Goal: Transaction & Acquisition: Purchase product/service

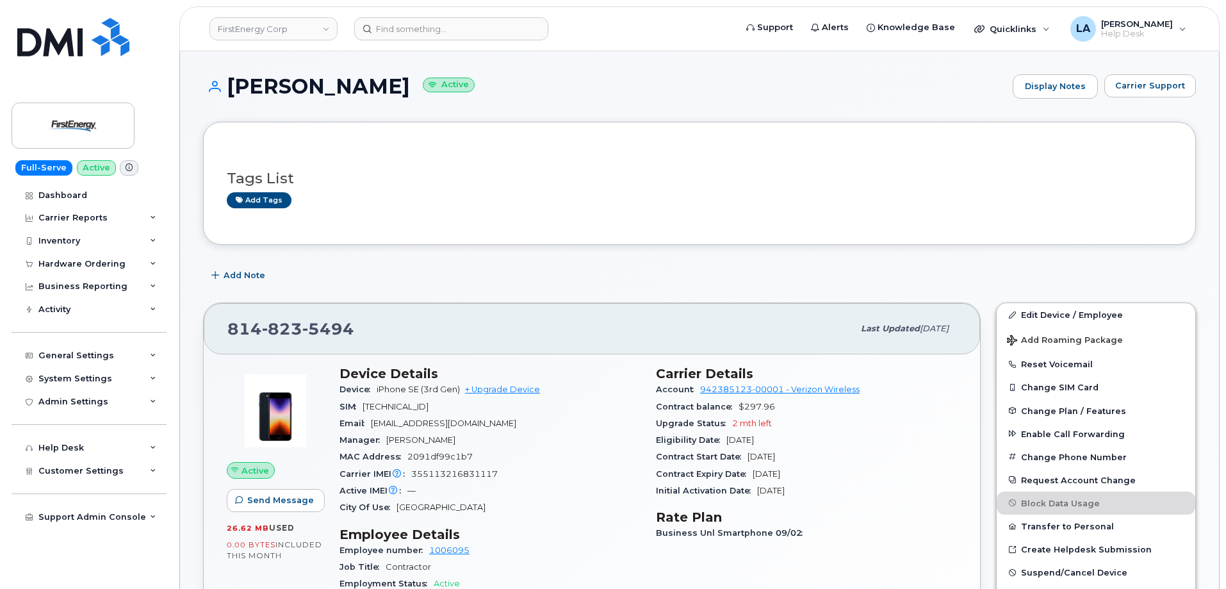
scroll to position [254, 0]
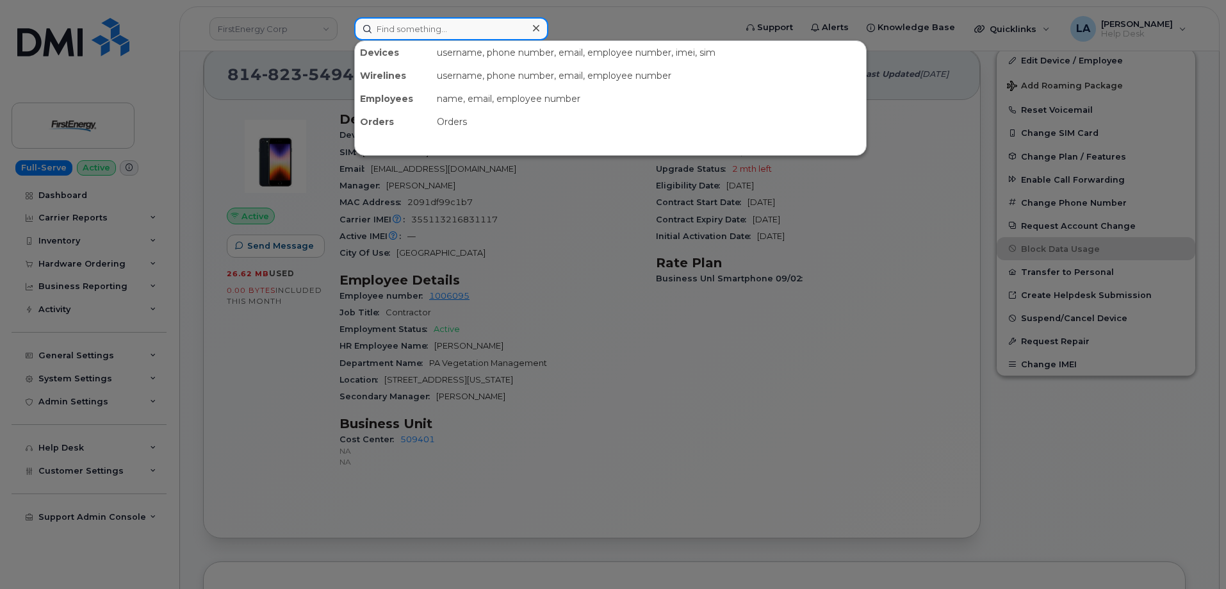
click at [416, 31] on input at bounding box center [451, 28] width 194 height 23
click at [427, 31] on input at bounding box center [451, 28] width 194 height 23
paste input "780 722 4429"
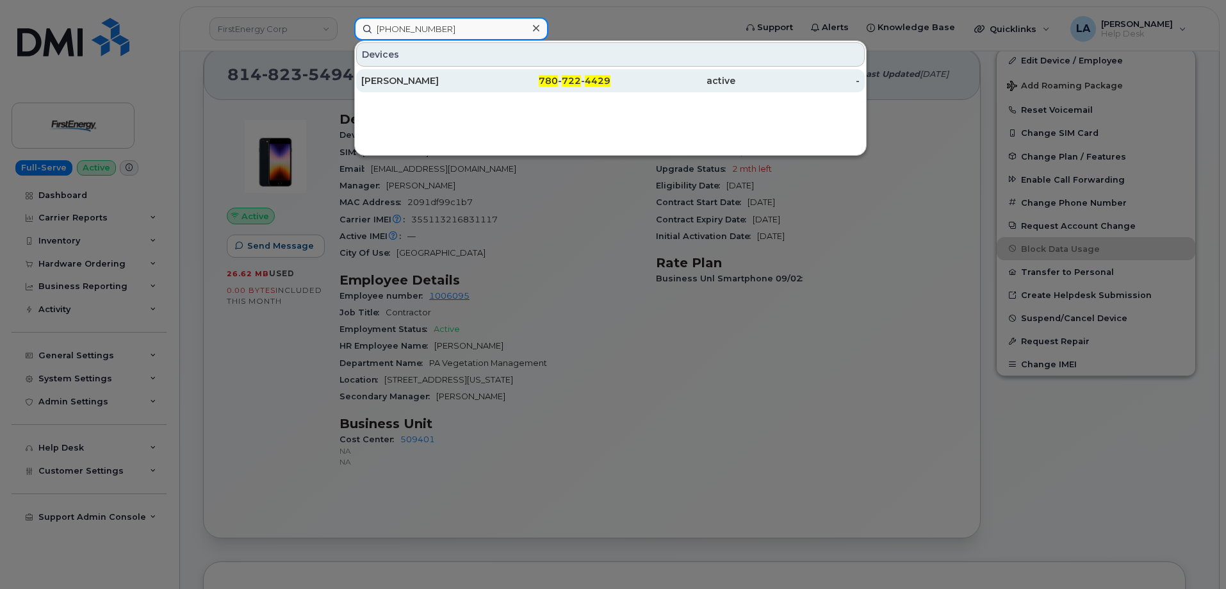
type input "780 722 4429"
click at [423, 81] on div "[PERSON_NAME]" at bounding box center [423, 80] width 125 height 13
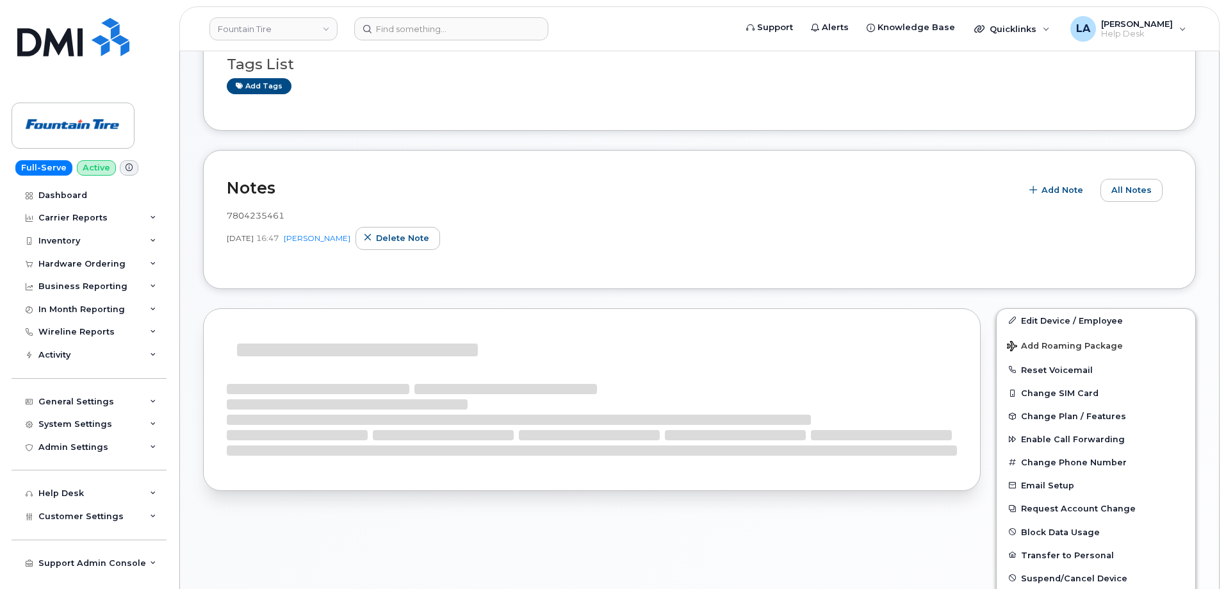
scroll to position [246, 0]
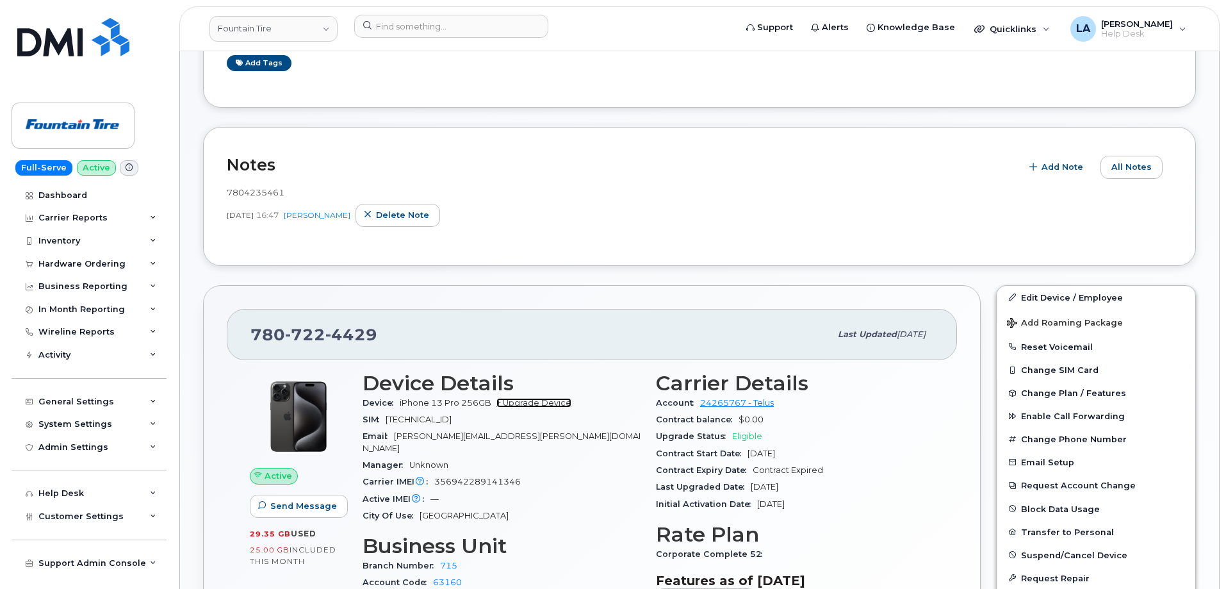
click at [528, 400] on link "+ Upgrade Device" at bounding box center [534, 403] width 75 height 10
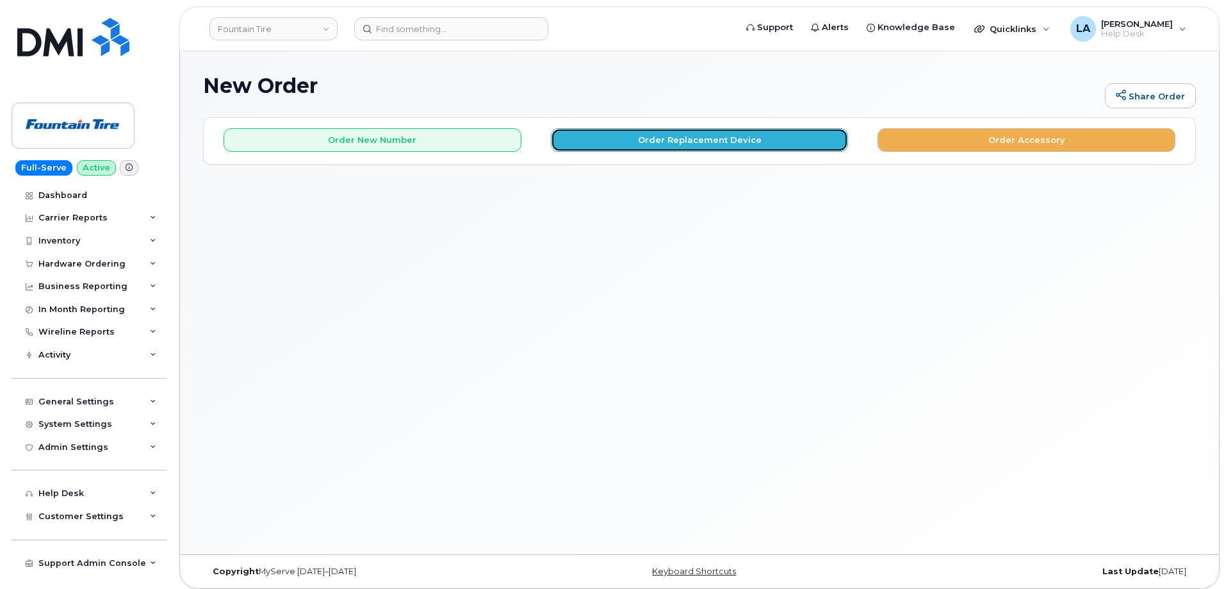
click at [651, 141] on button "Order Replacement Device" at bounding box center [700, 140] width 298 height 24
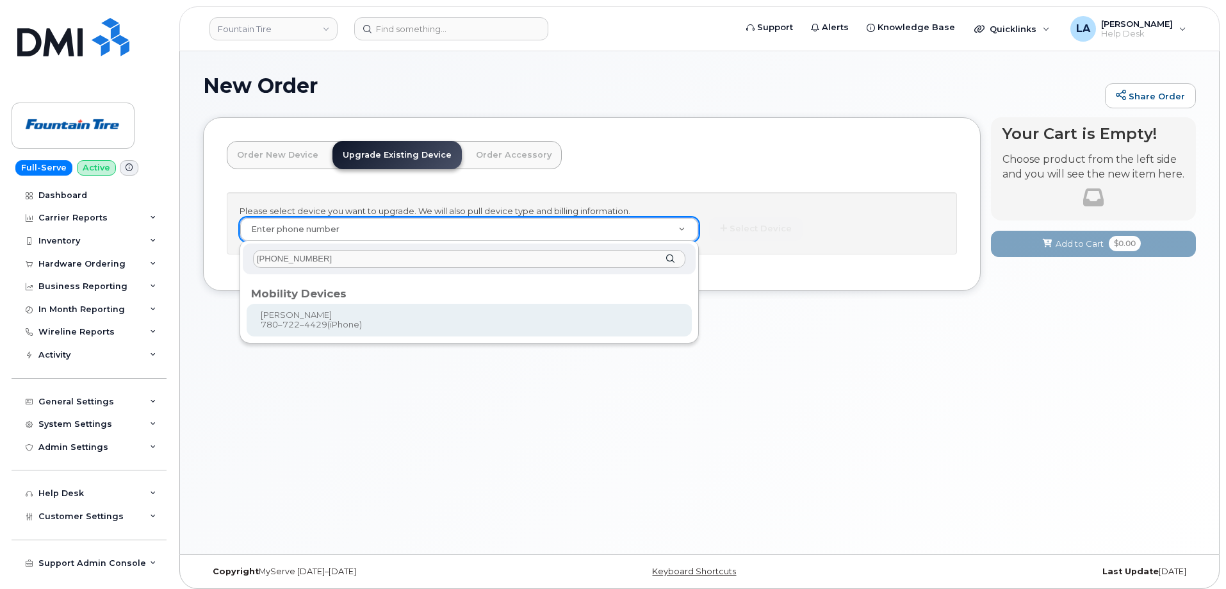
type input "780 722 4429"
type input "32456"
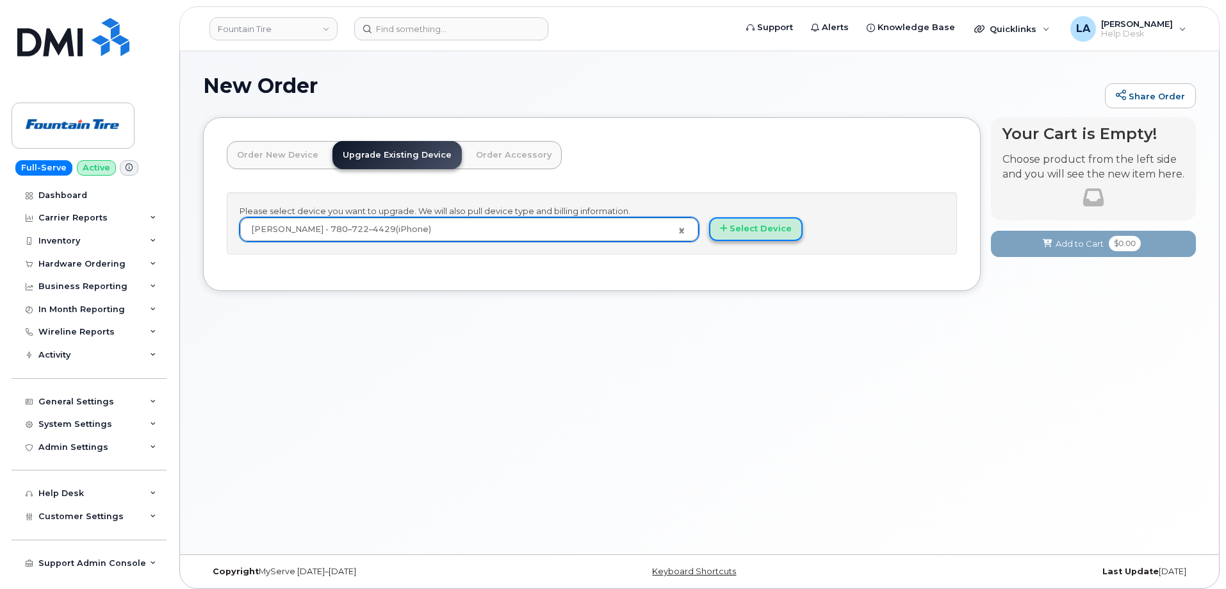
click at [755, 233] on button "Select Device" at bounding box center [756, 229] width 94 height 24
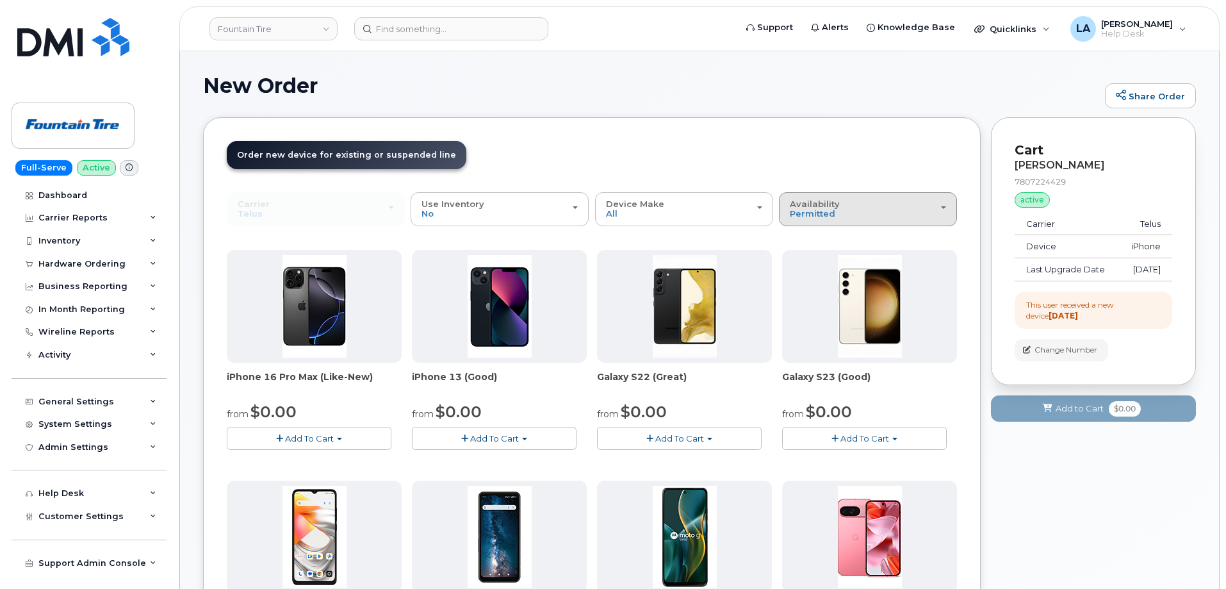
click at [846, 206] on div "Availability Permitted All" at bounding box center [868, 209] width 156 height 20
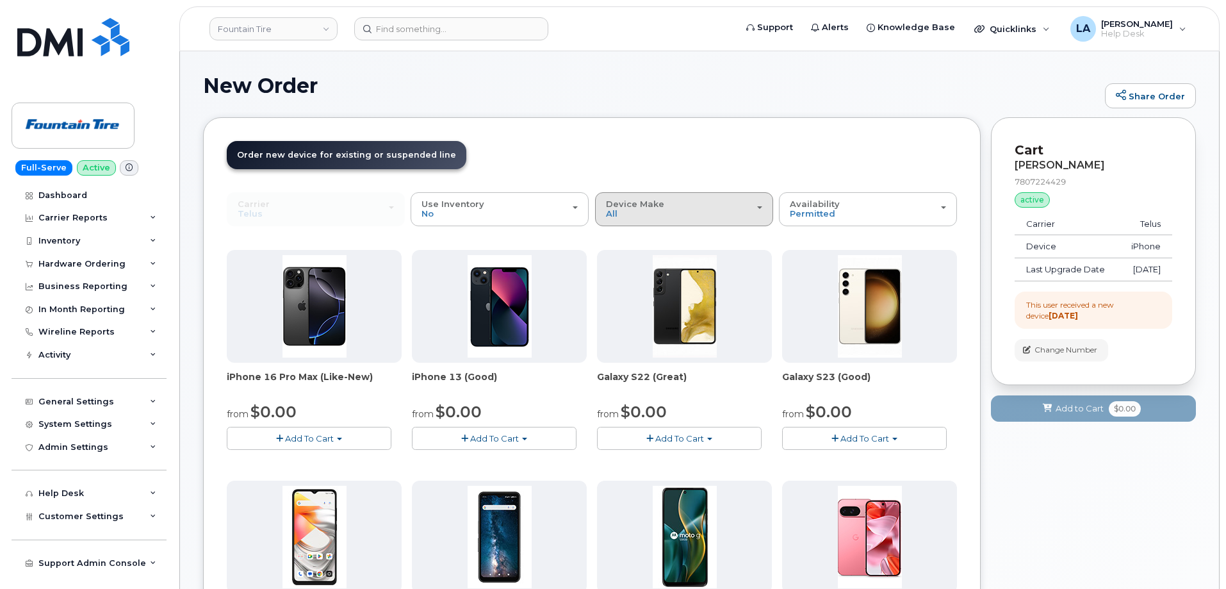
click at [718, 214] on div "Device Make All Aircard Android Cell Phone HUB iPhone Tablet" at bounding box center [684, 209] width 156 height 20
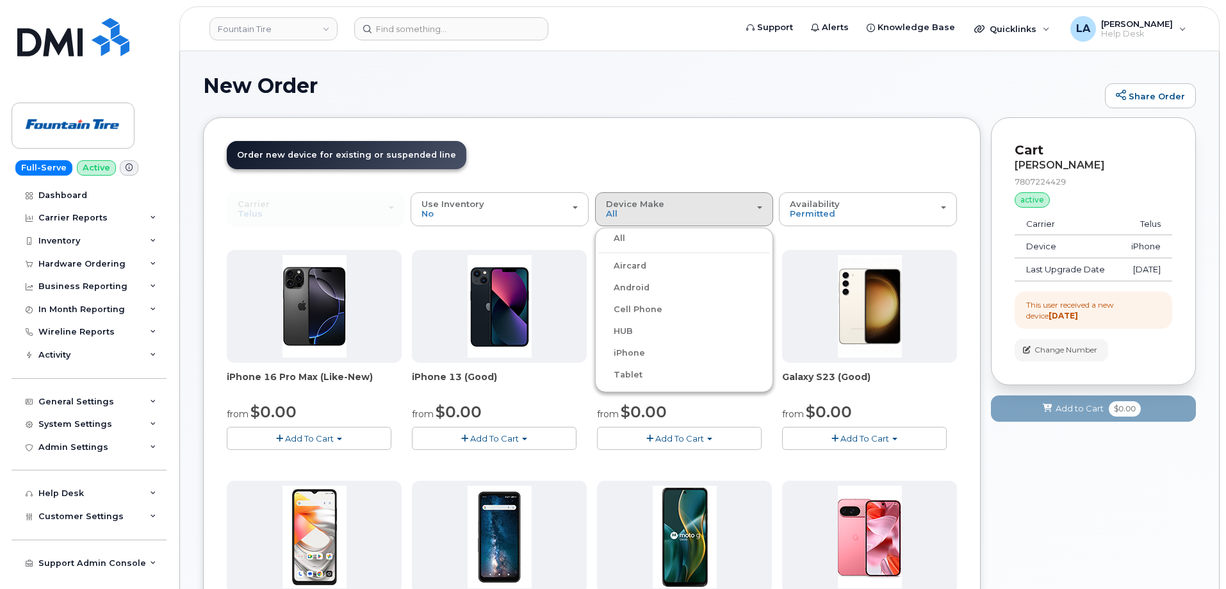
click at [632, 353] on label "iPhone" at bounding box center [621, 352] width 47 height 15
click at [0, 0] on input "iPhone" at bounding box center [0, 0] width 0 height 0
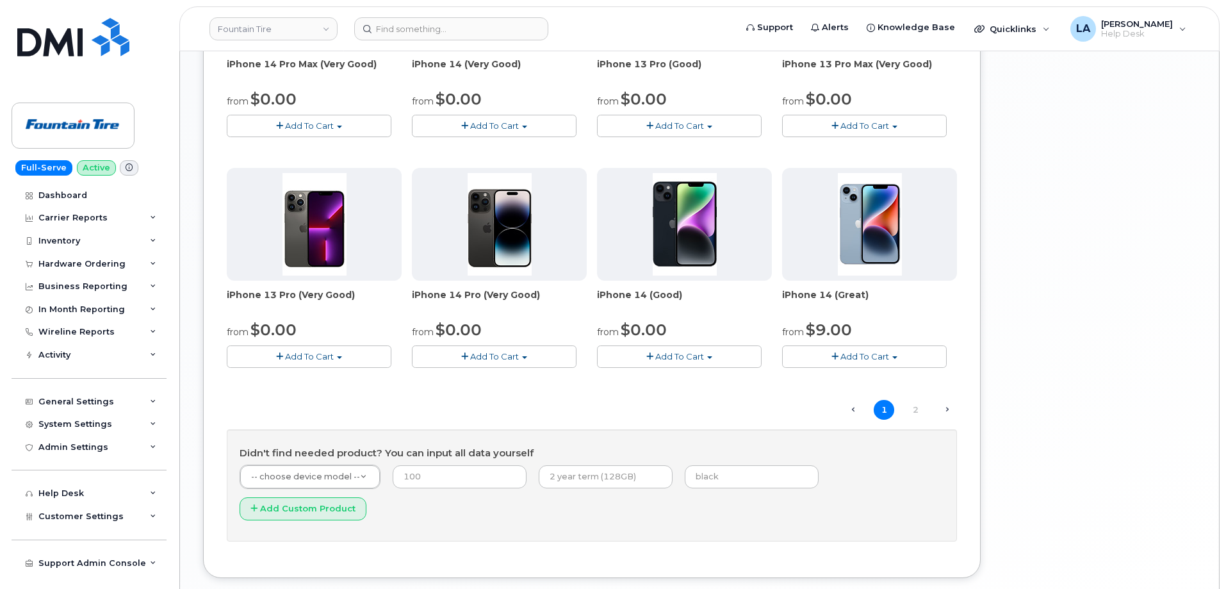
scroll to position [791, 0]
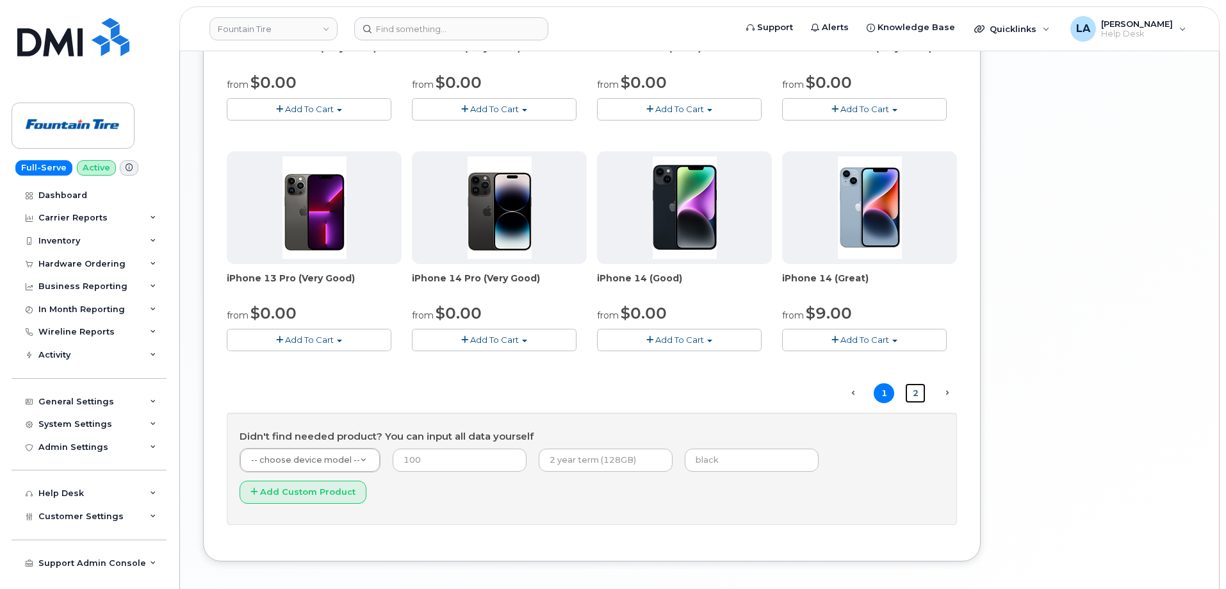
click at [915, 394] on link "2" at bounding box center [915, 393] width 21 height 20
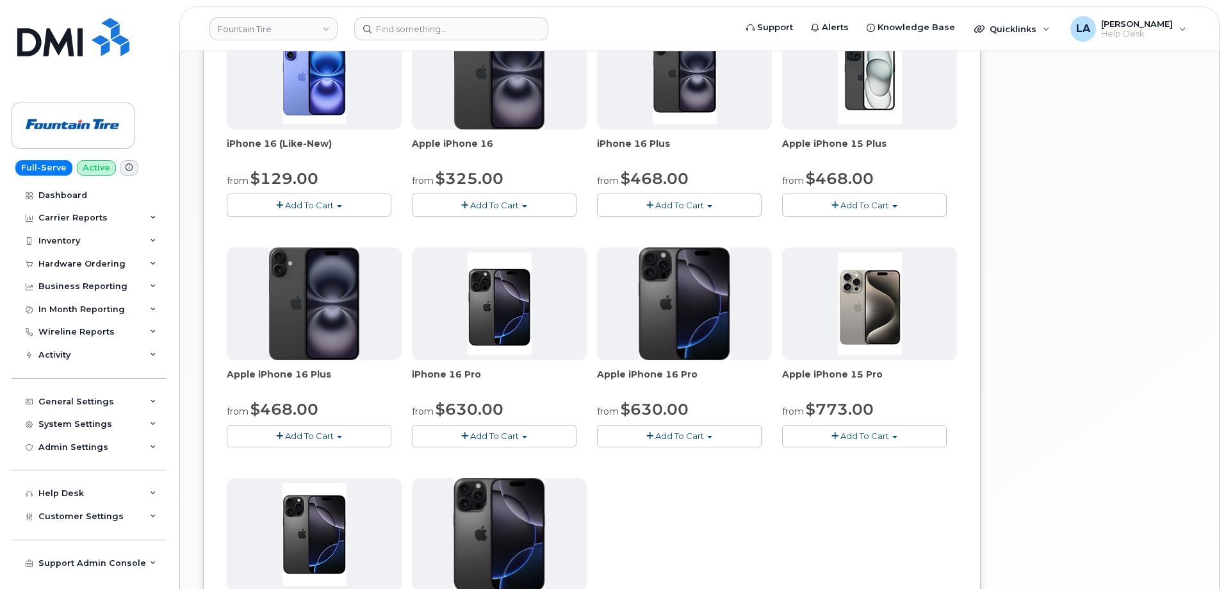
scroll to position [479, 0]
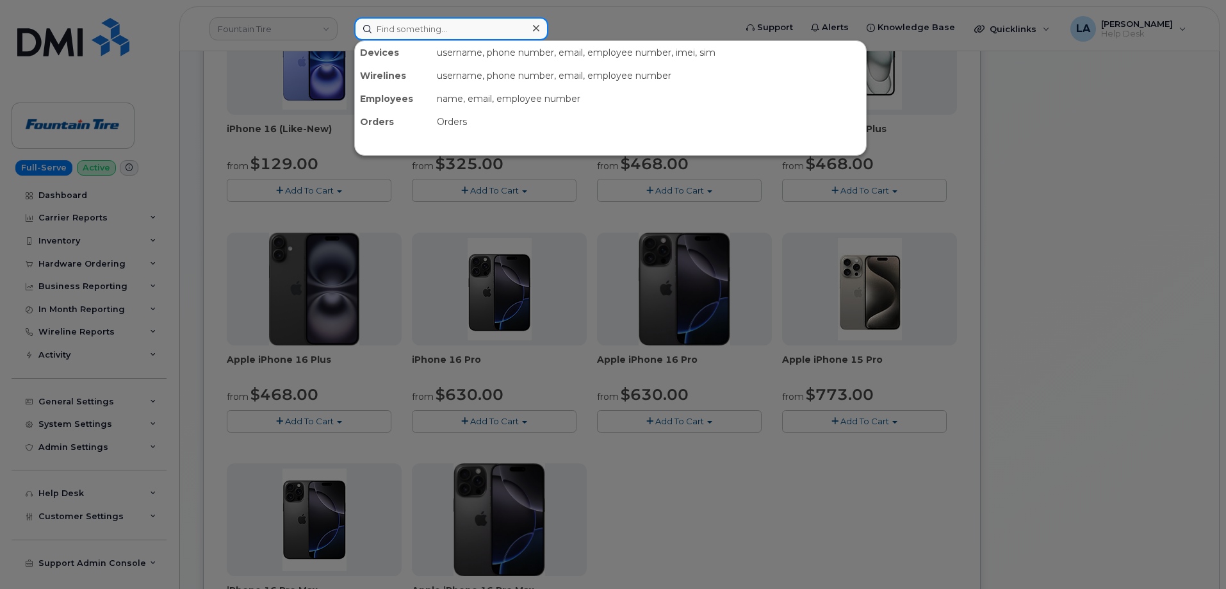
click at [409, 24] on input at bounding box center [451, 28] width 194 height 23
paste input "9127219645"
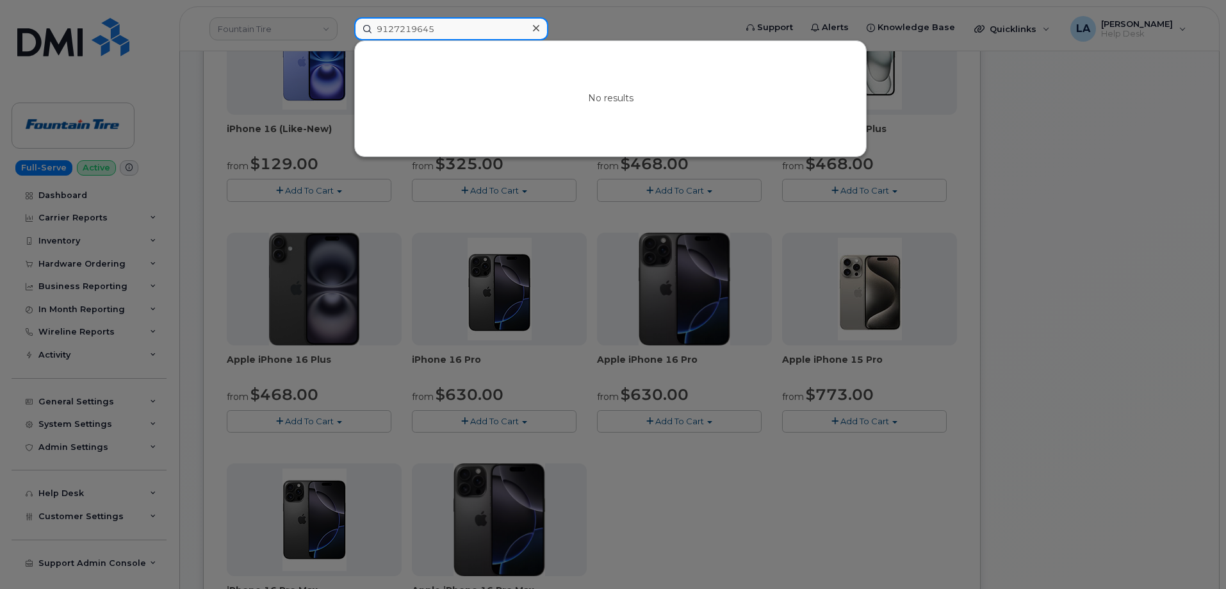
type input "9127219645"
